Goal: Task Accomplishment & Management: Use online tool/utility

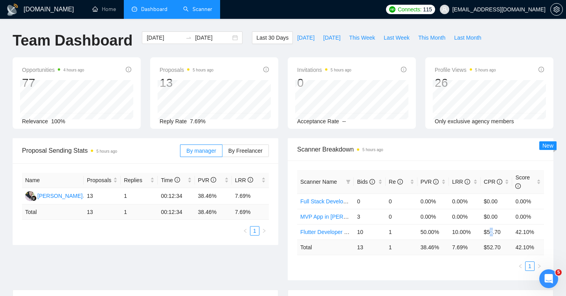
click at [198, 9] on link "Scanner" at bounding box center [197, 9] width 29 height 7
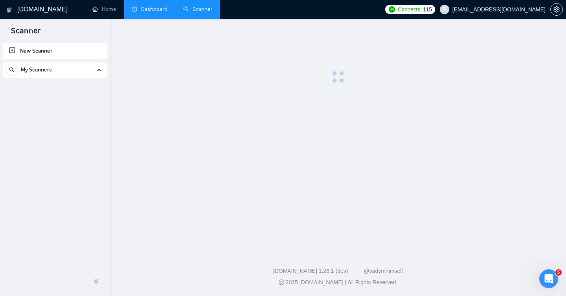
click at [148, 11] on link "Dashboard" at bounding box center [150, 9] width 36 height 7
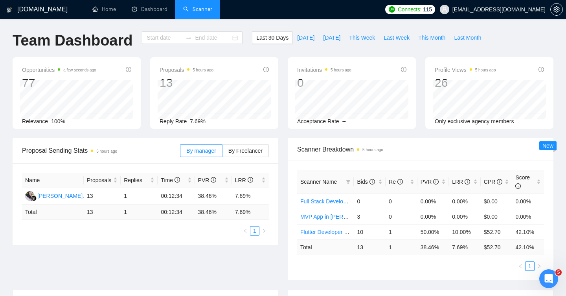
type input "2025-08-18"
type input "2025-09-17"
click at [200, 7] on link "Scanner" at bounding box center [197, 9] width 29 height 7
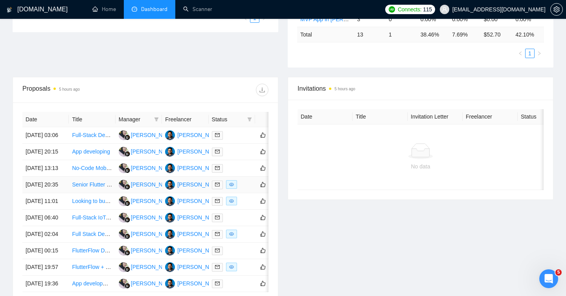
scroll to position [213, 0]
